Goal: Information Seeking & Learning: Learn about a topic

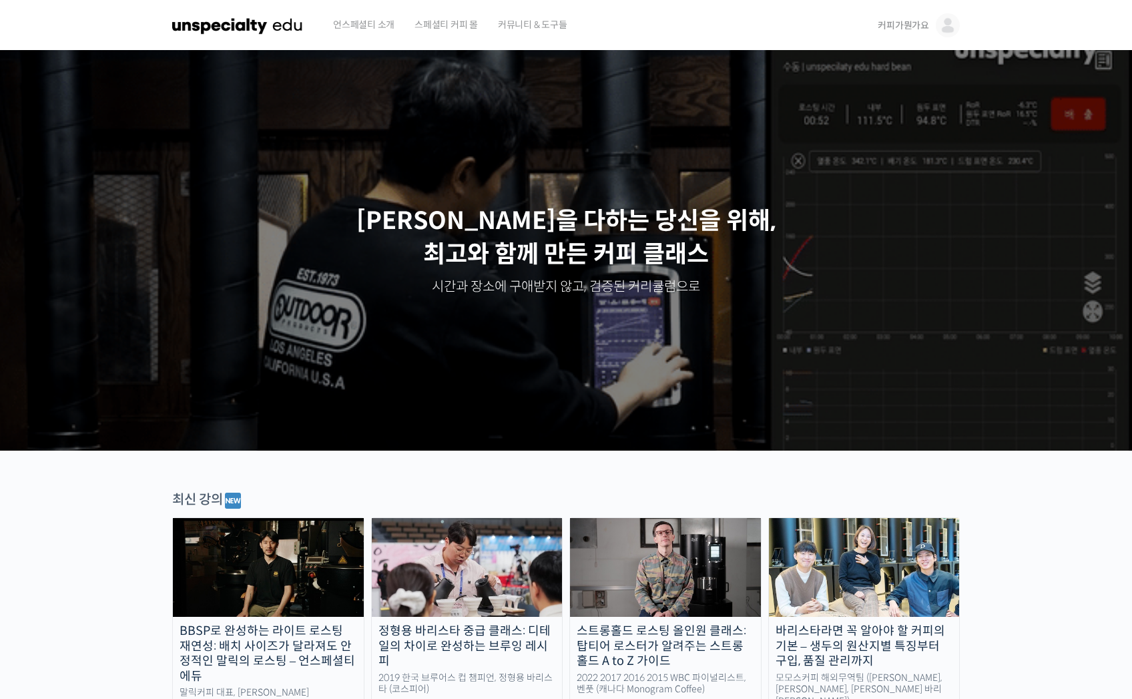
click at [919, 27] on span "커피가뭔가요" at bounding box center [903, 25] width 51 height 12
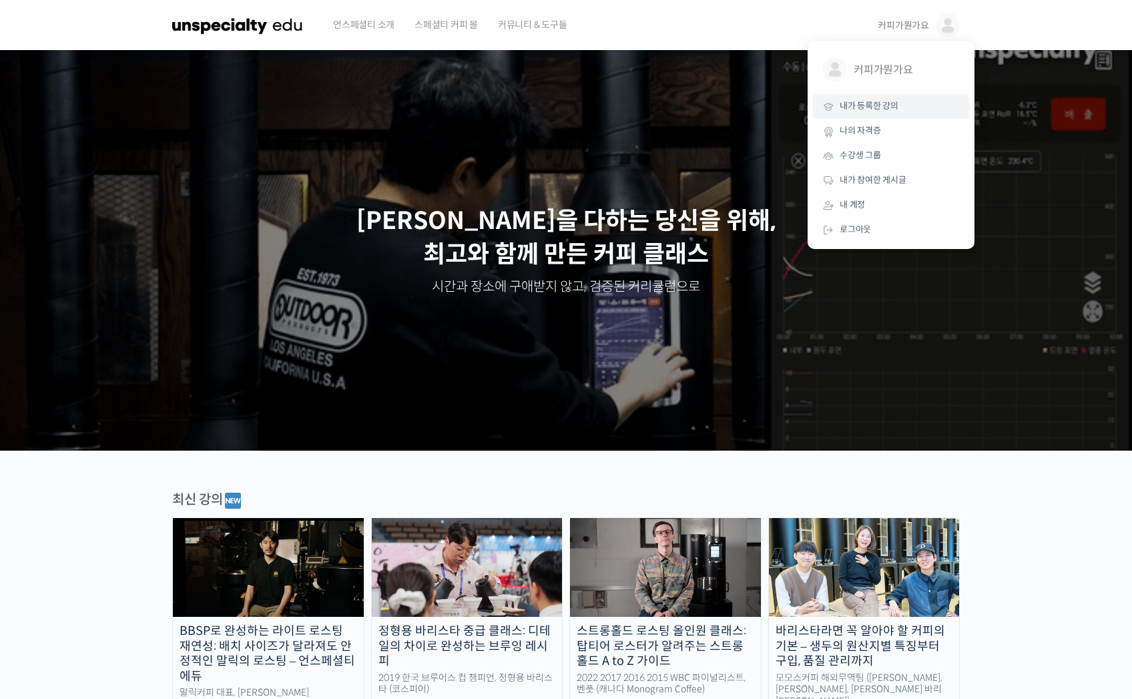
click at [887, 110] on span "내가 등록한 강의" at bounding box center [869, 105] width 59 height 11
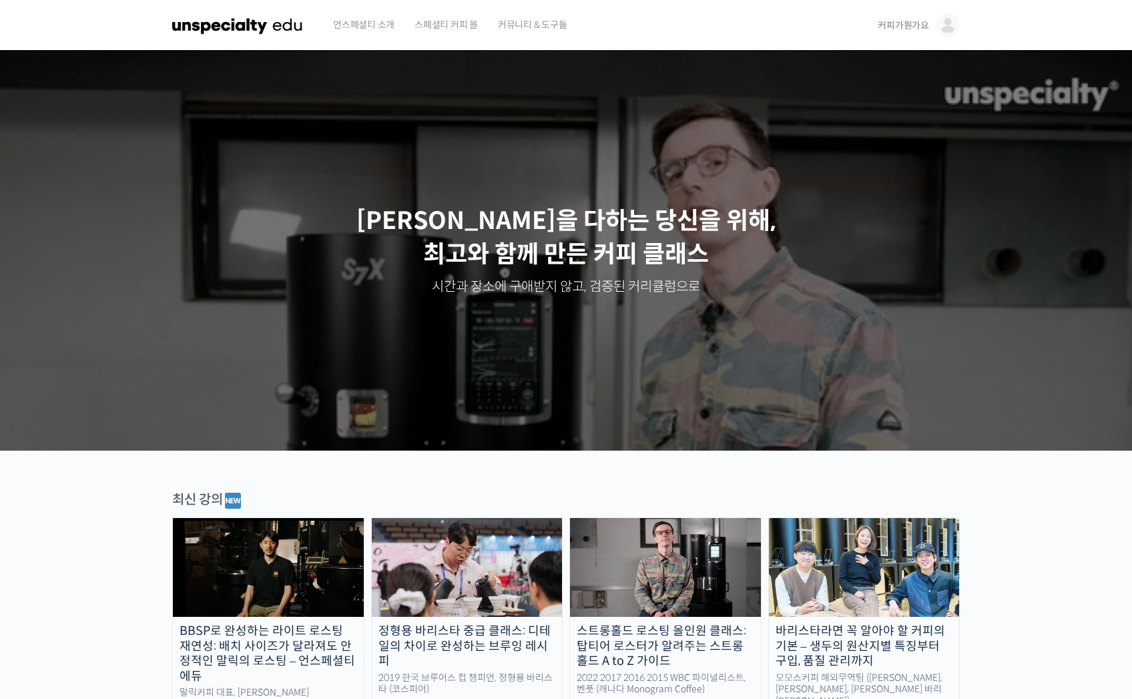
scroll to position [223, 0]
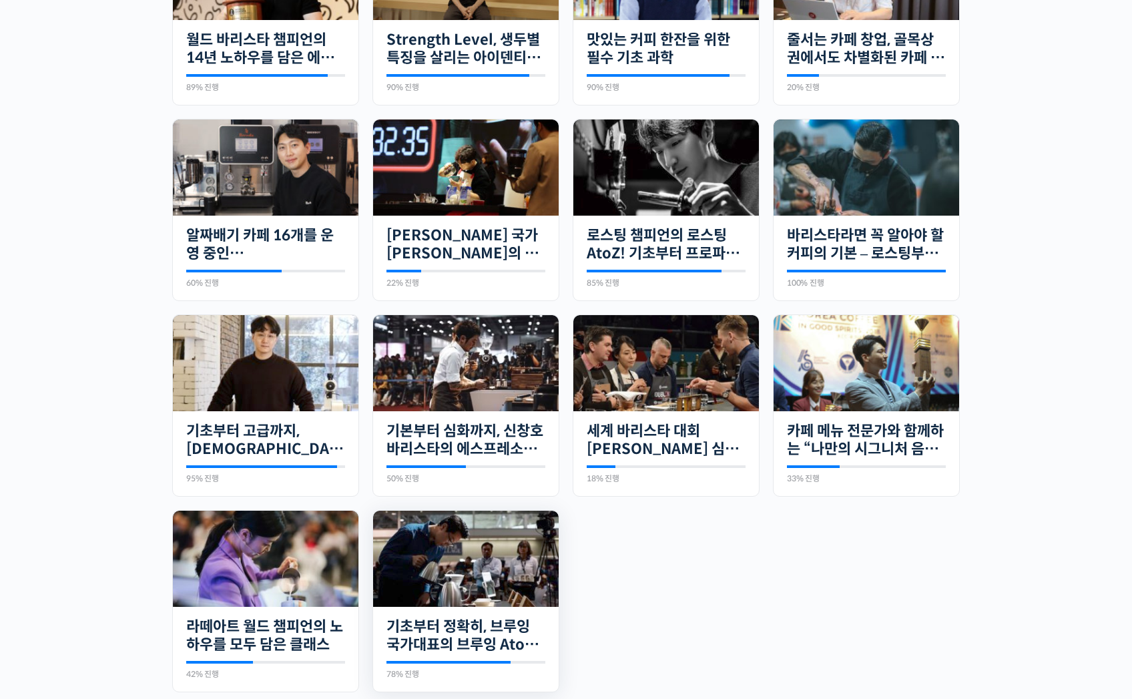
scroll to position [686, 0]
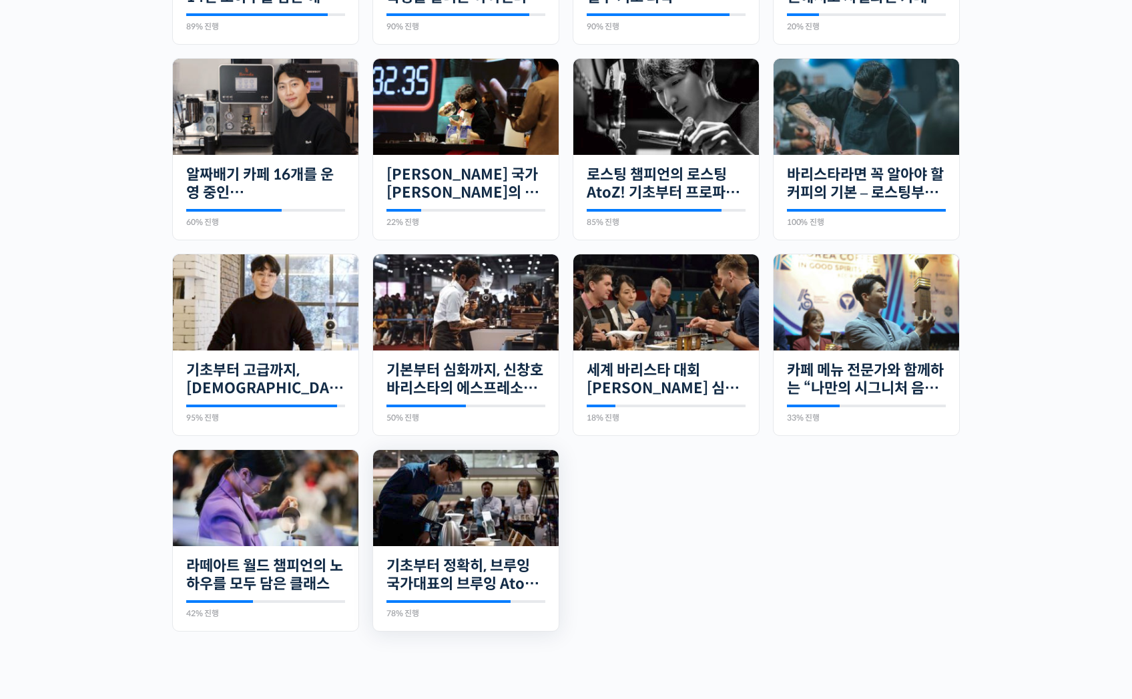
click at [479, 499] on img at bounding box center [466, 498] width 186 height 97
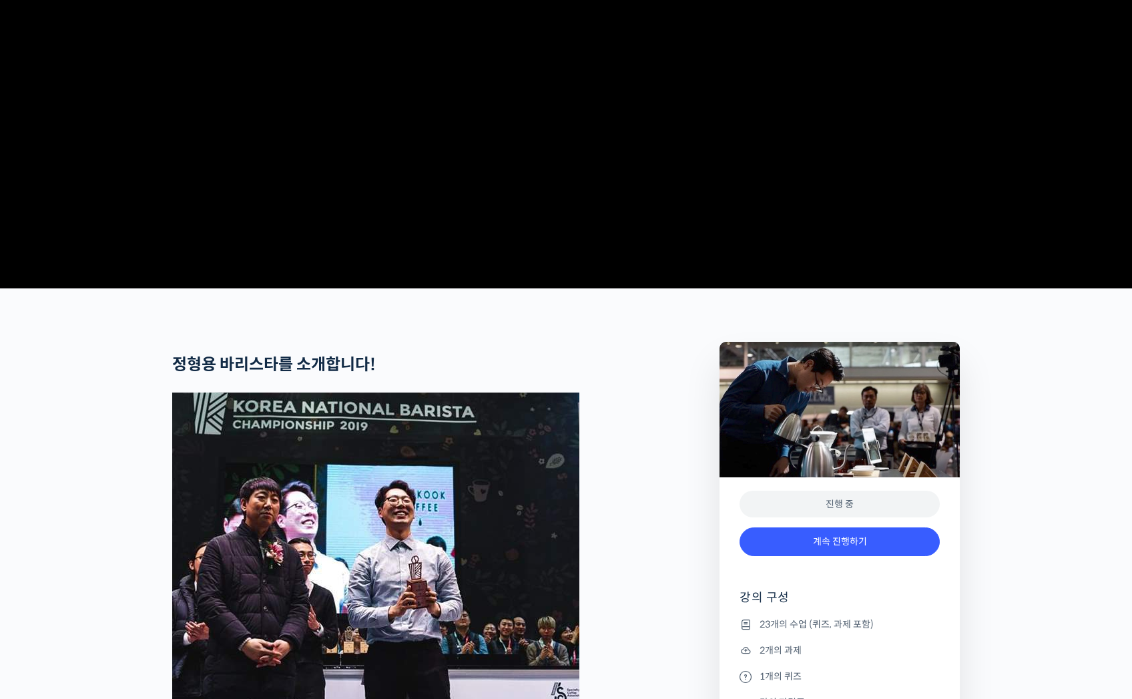
scroll to position [334, 0]
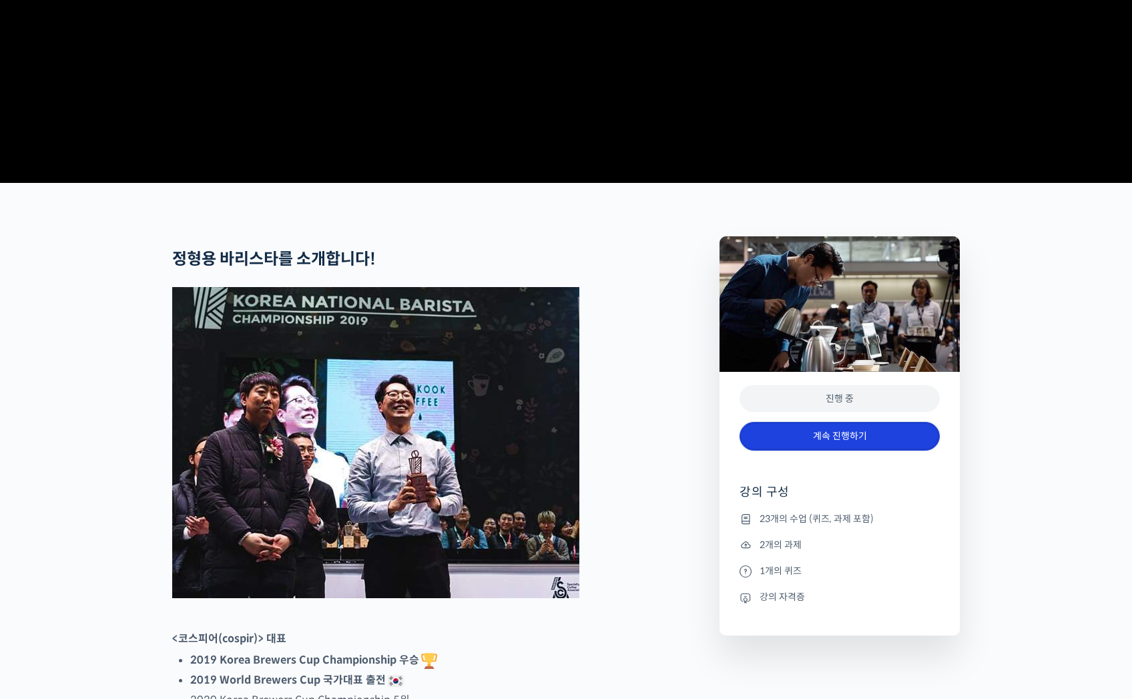
click at [835, 451] on link "계속 진행하기" at bounding box center [840, 436] width 200 height 29
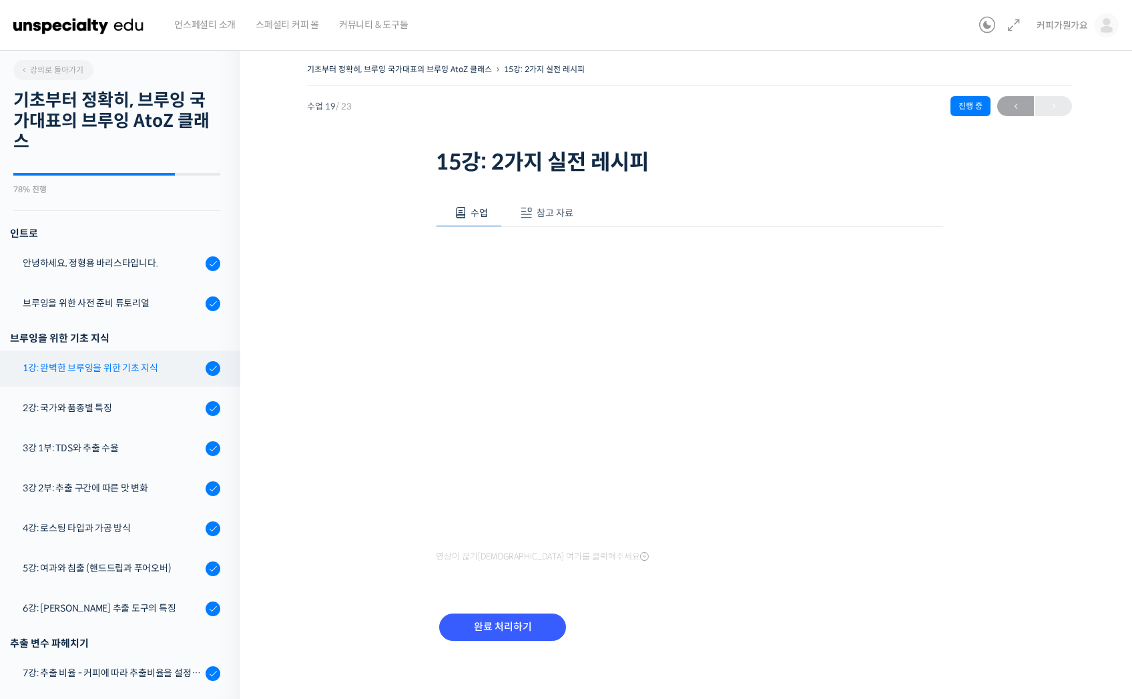
click at [135, 355] on link "1강: 완벽한 브루잉을 위한 기초 지식" at bounding box center [116, 369] width 247 height 36
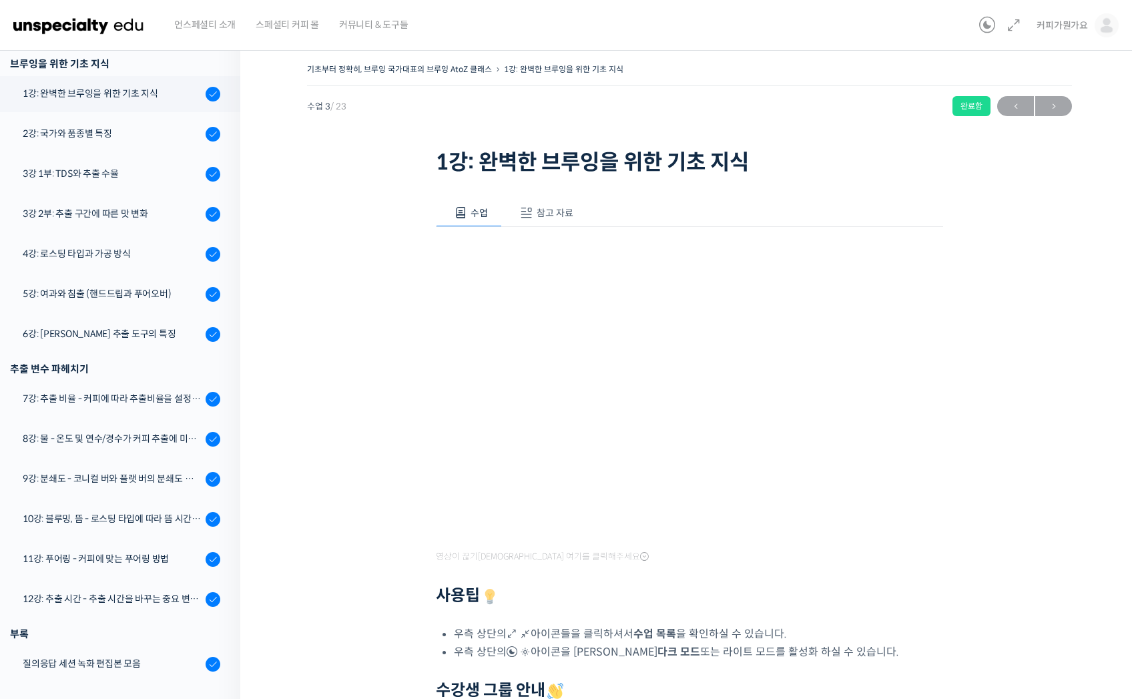
scroll to position [274, 0]
